Goal: Task Accomplishment & Management: Complete application form

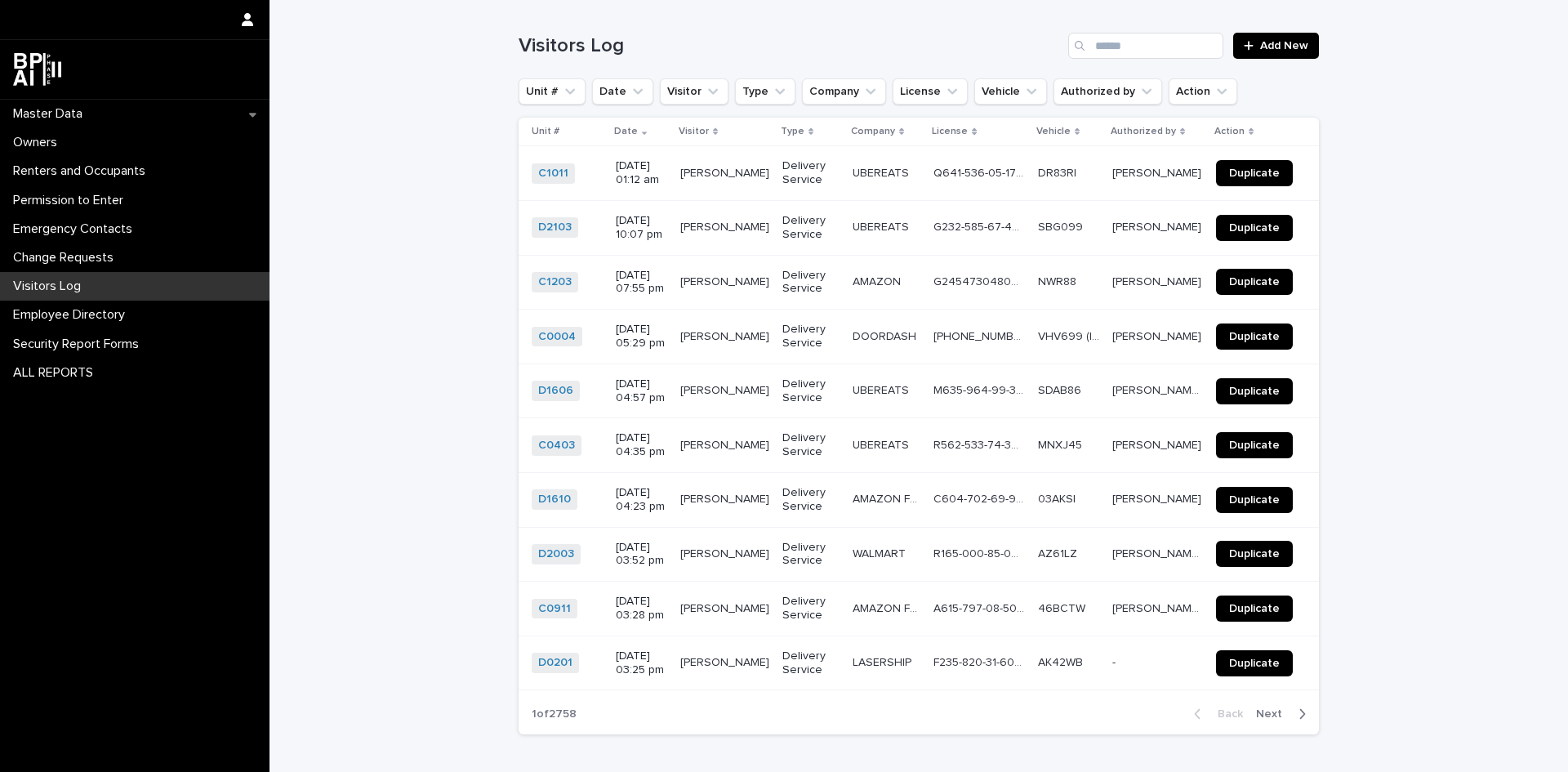
click at [1193, 60] on div "Visitors Log Add New" at bounding box center [919, 39] width 801 height 79
click at [1181, 54] on input "Search" at bounding box center [1146, 46] width 155 height 26
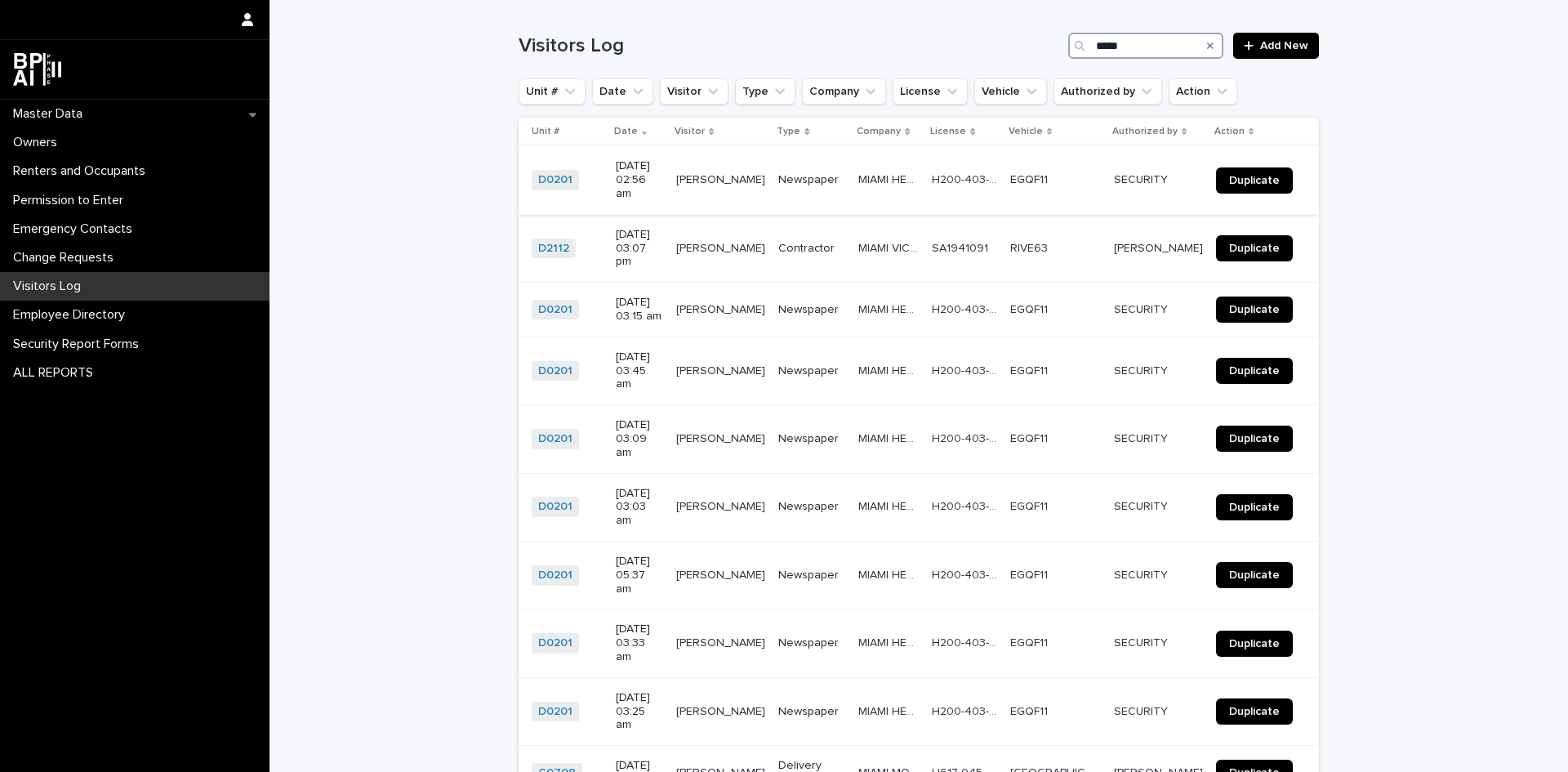
type input "*****"
click at [1236, 175] on span "Duplicate" at bounding box center [1255, 180] width 50 height 12
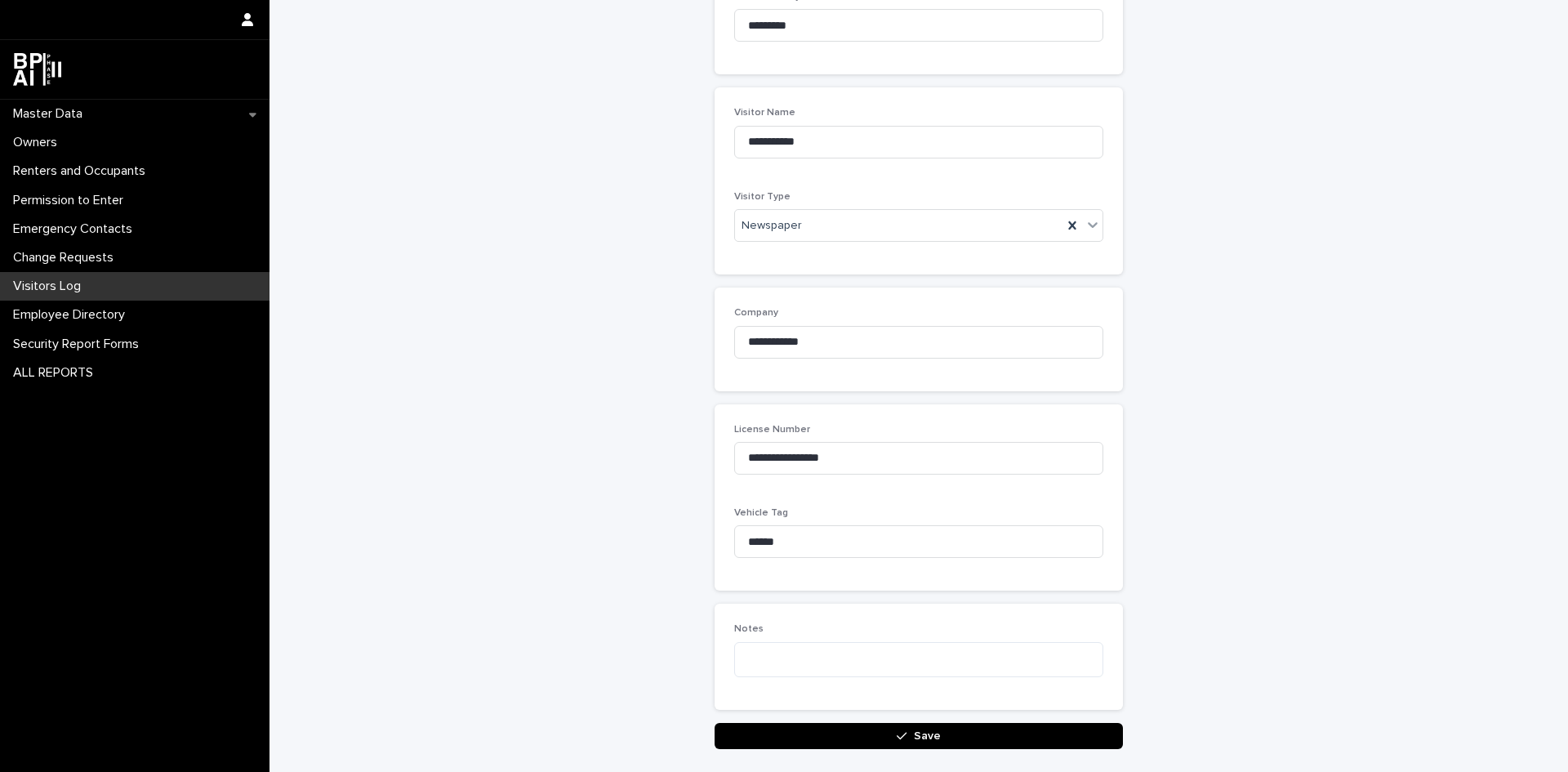
scroll to position [311, 0]
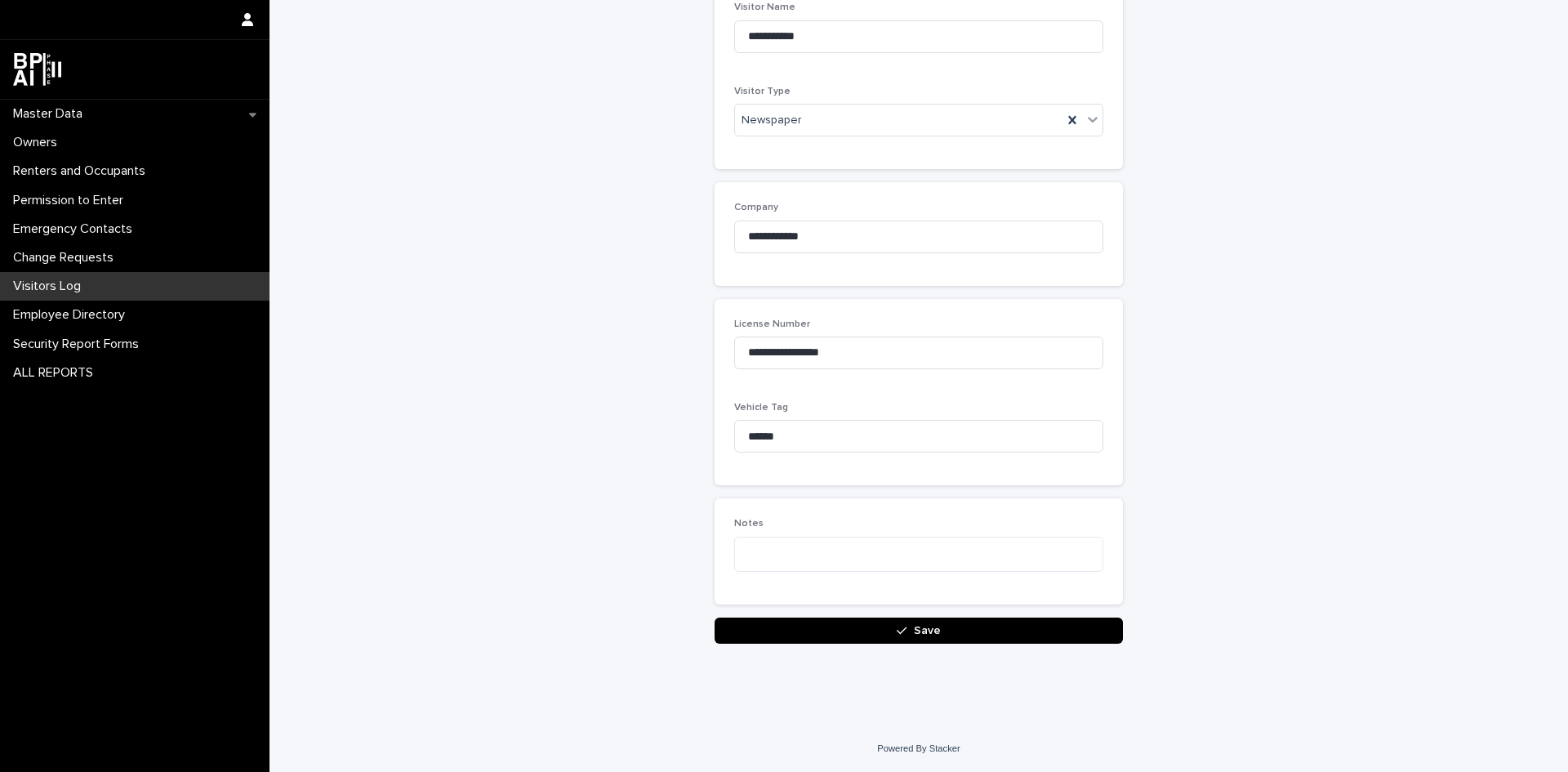
click at [969, 635] on button "Save" at bounding box center [918, 630] width 408 height 26
